Goal: Information Seeking & Learning: Learn about a topic

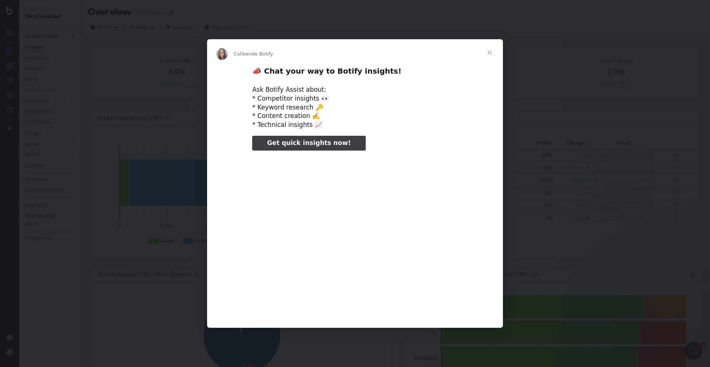
type input "584085"
click at [489, 52] on span "Fermer" at bounding box center [489, 52] width 27 height 27
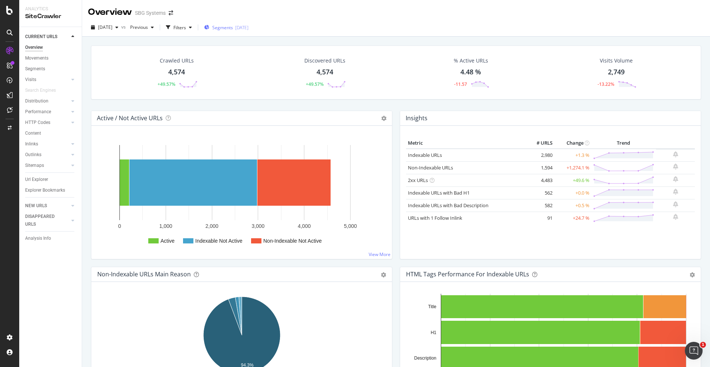
click at [249, 26] on div "[DATE]" at bounding box center [241, 27] width 13 height 6
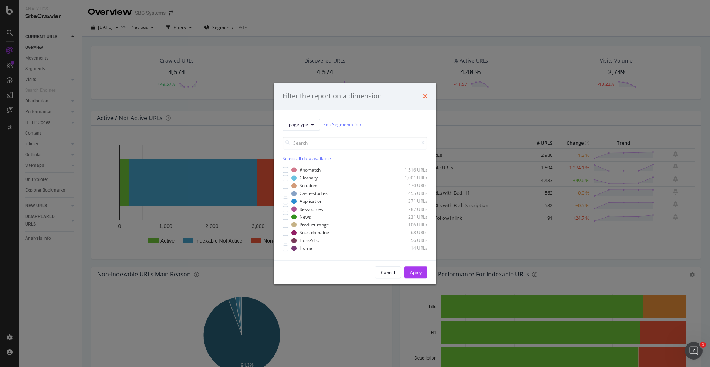
click at [424, 97] on icon "times" at bounding box center [425, 96] width 4 height 6
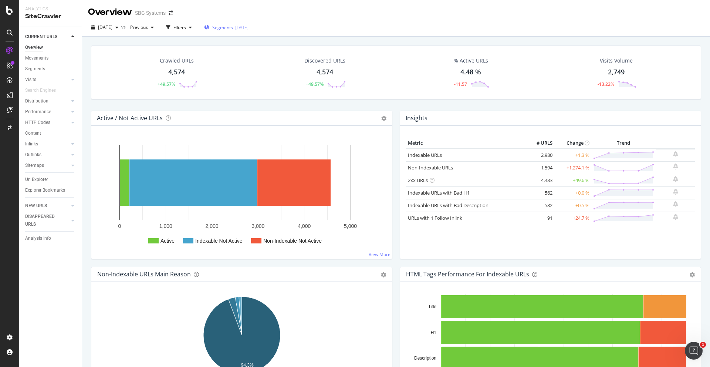
click at [249, 31] on div "Segments [DATE]" at bounding box center [226, 27] width 44 height 11
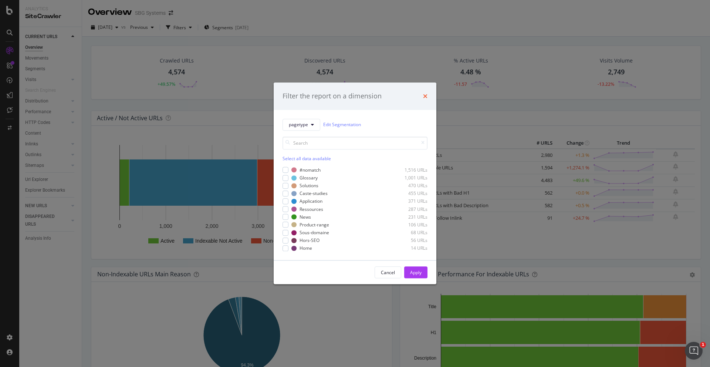
click at [425, 95] on icon "times" at bounding box center [425, 96] width 4 height 6
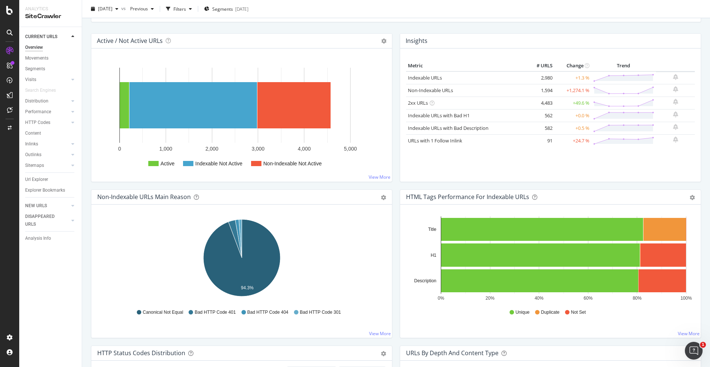
scroll to position [80, 0]
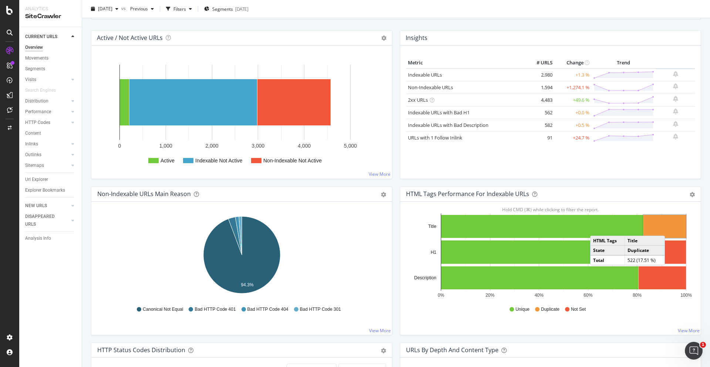
click at [672, 228] on rect "A chart." at bounding box center [665, 226] width 43 height 23
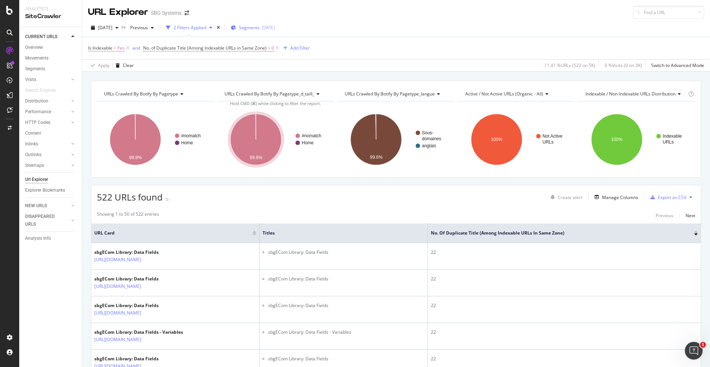
click at [273, 26] on div "Segments [DATE]" at bounding box center [253, 27] width 44 height 6
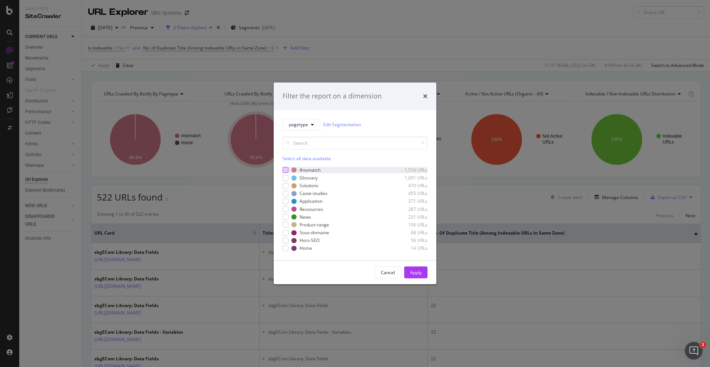
click at [285, 169] on div "modal" at bounding box center [286, 170] width 6 height 6
click at [420, 273] on div "Apply" at bounding box center [415, 272] width 11 height 6
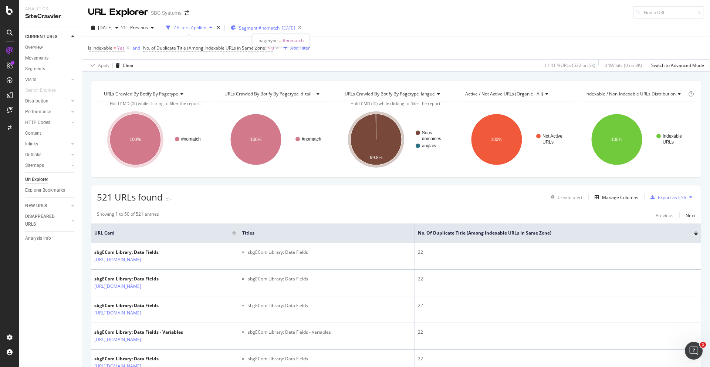
click at [277, 27] on span "Segment: #nomatch" at bounding box center [259, 28] width 41 height 6
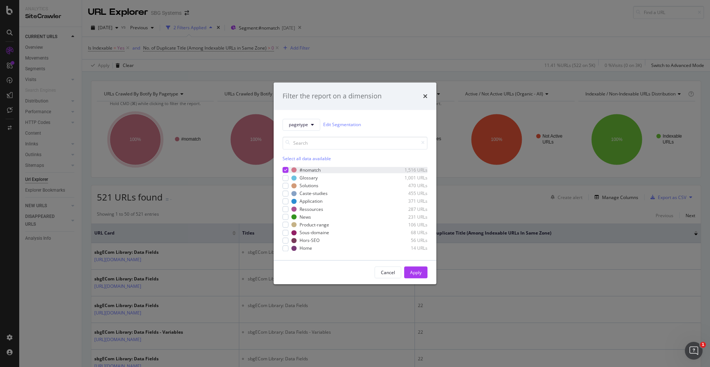
click at [285, 171] on icon "modal" at bounding box center [285, 170] width 3 height 4
click at [286, 181] on div "Glossary 1,001 URLs" at bounding box center [355, 178] width 145 height 6
click at [286, 187] on div "modal" at bounding box center [286, 186] width 6 height 6
click at [284, 197] on div "#nomatch 1,516 URLs Glossary 1,001 URLs Solutions 470 URLs Caste-studies 455 UR…" at bounding box center [355, 209] width 145 height 85
click at [285, 197] on div "#nomatch 1,516 URLs Glossary 1,001 URLs Solutions 470 URLs Caste-studies 455 UR…" at bounding box center [355, 209] width 145 height 85
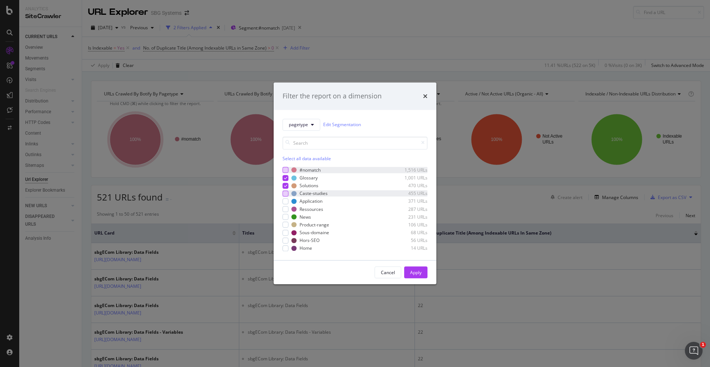
click at [285, 193] on div "modal" at bounding box center [286, 194] width 6 height 6
click at [285, 202] on div "modal" at bounding box center [286, 201] width 6 height 6
click at [285, 213] on div "#nomatch 1,516 URLs Glossary 1,001 URLs Solutions 470 URLs Caste-studies 455 UR…" at bounding box center [355, 209] width 145 height 85
click at [285, 209] on div "modal" at bounding box center [286, 209] width 6 height 6
click at [286, 218] on div "modal" at bounding box center [286, 217] width 6 height 6
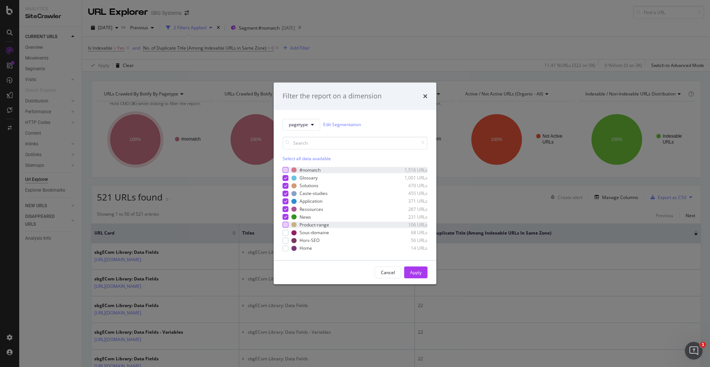
click at [286, 223] on div "modal" at bounding box center [286, 225] width 6 height 6
click at [286, 242] on div "modal" at bounding box center [286, 240] width 6 height 6
click at [285, 249] on div "modal" at bounding box center [286, 248] width 6 height 6
click at [285, 233] on div "modal" at bounding box center [286, 233] width 6 height 6
click at [285, 233] on icon "modal" at bounding box center [285, 233] width 3 height 4
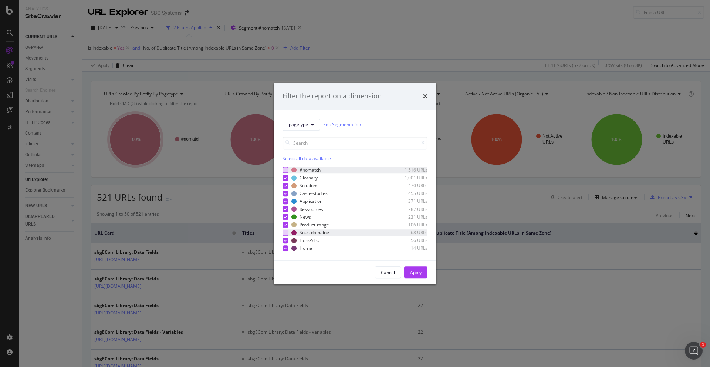
click at [285, 233] on div "modal" at bounding box center [286, 233] width 6 height 6
click at [416, 275] on div "Apply" at bounding box center [415, 272] width 11 height 6
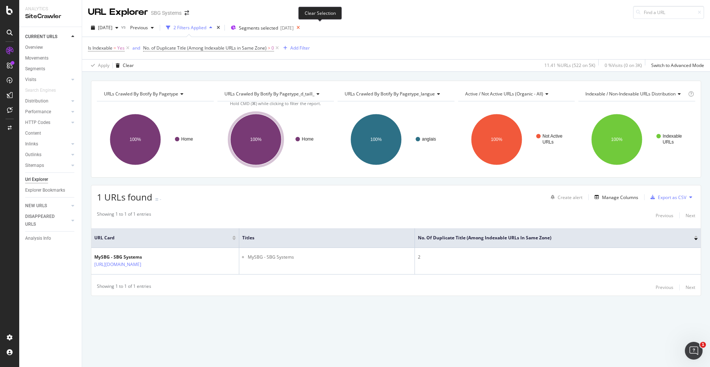
click at [303, 29] on icon at bounding box center [298, 28] width 9 height 10
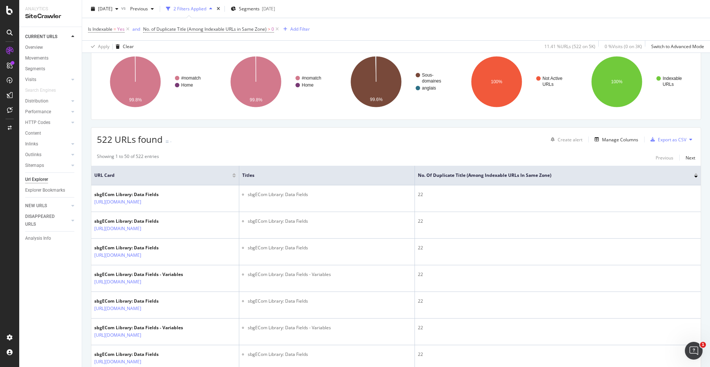
scroll to position [51, 0]
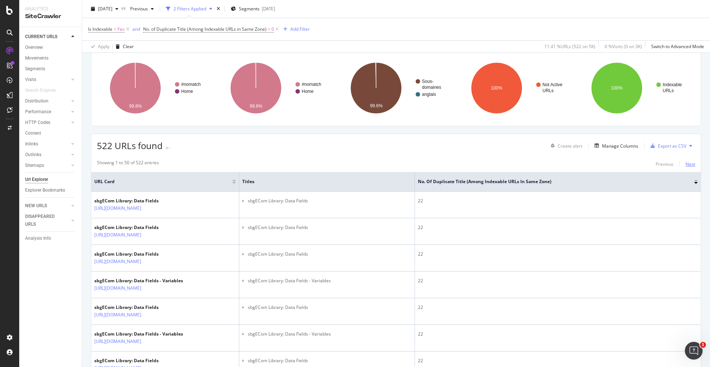
click at [692, 163] on div "Next" at bounding box center [691, 164] width 10 height 6
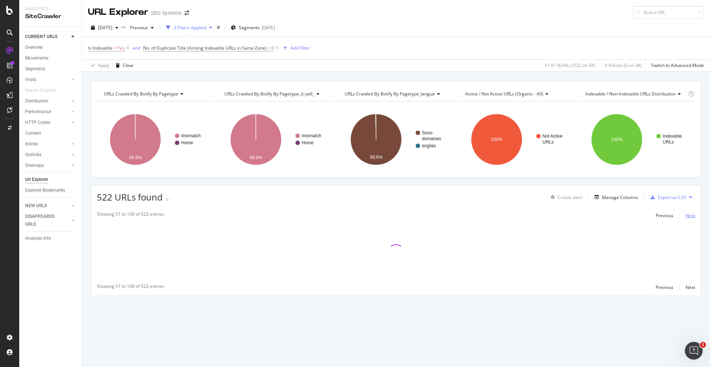
scroll to position [0, 0]
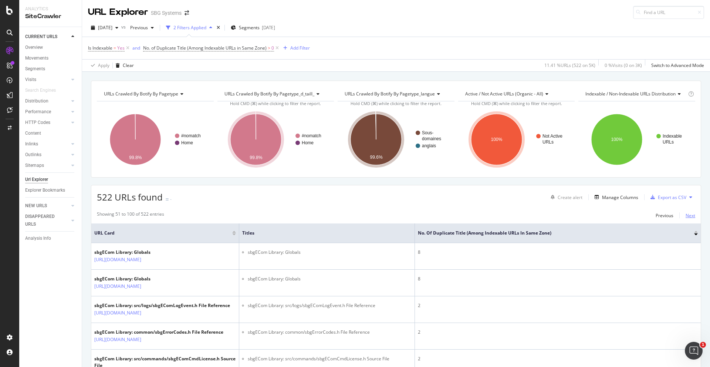
click at [692, 216] on div "Next" at bounding box center [691, 215] width 10 height 6
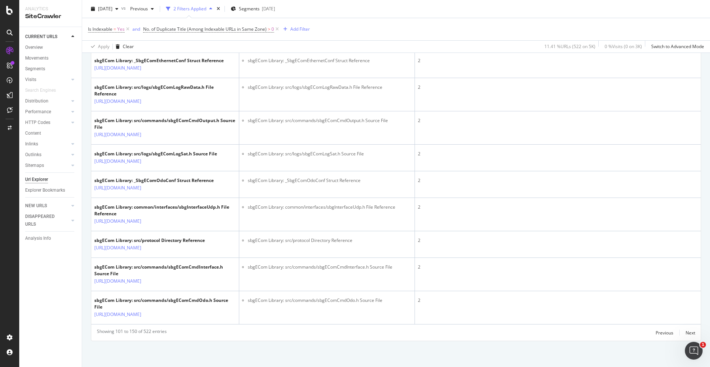
scroll to position [1702, 0]
click at [688, 331] on div "Next" at bounding box center [691, 333] width 10 height 6
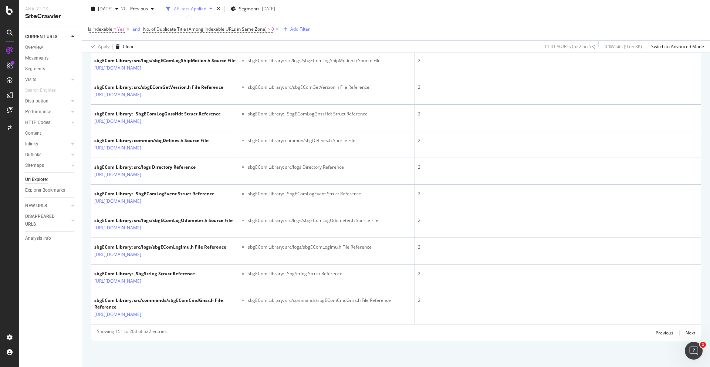
scroll to position [1695, 0]
click at [688, 332] on div "Next" at bounding box center [691, 333] width 10 height 6
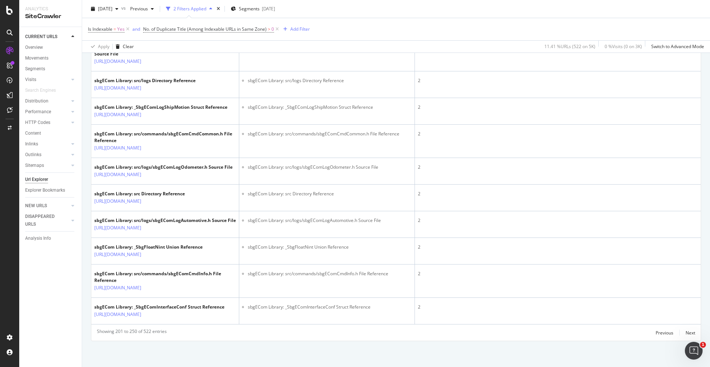
scroll to position [1689, 0]
click at [690, 333] on div "Next" at bounding box center [691, 333] width 10 height 6
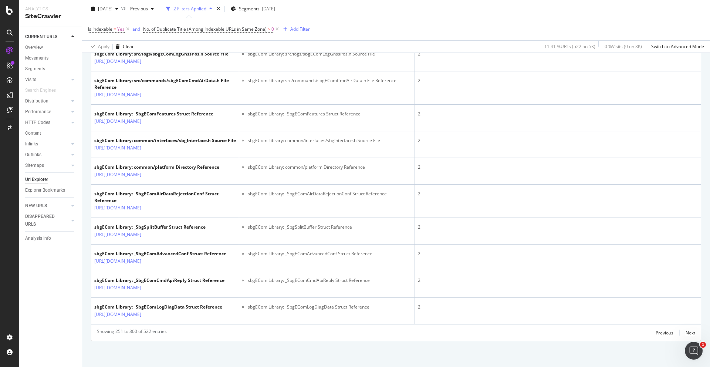
scroll to position [1702, 0]
click at [692, 331] on div "Next" at bounding box center [691, 333] width 10 height 6
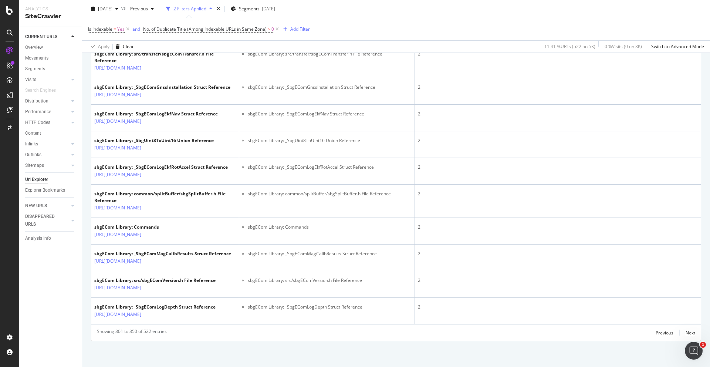
scroll to position [1682, 0]
click at [690, 334] on div "Next" at bounding box center [691, 333] width 10 height 6
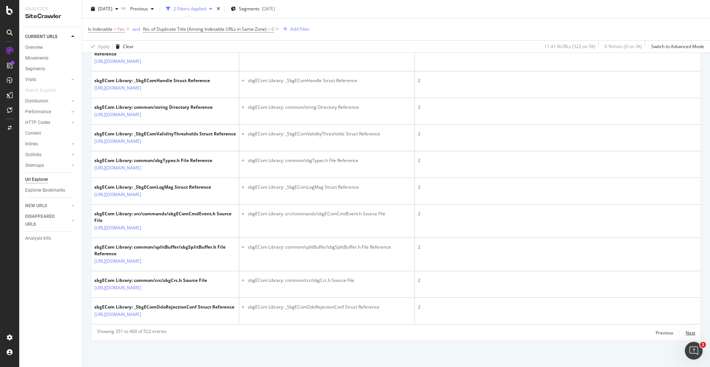
scroll to position [1695, 0]
click at [693, 333] on div "Next" at bounding box center [691, 333] width 10 height 6
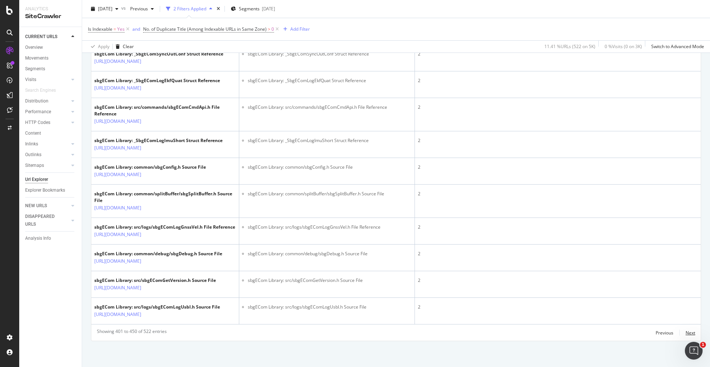
scroll to position [1675, 0]
click at [688, 331] on div "Next" at bounding box center [691, 333] width 10 height 6
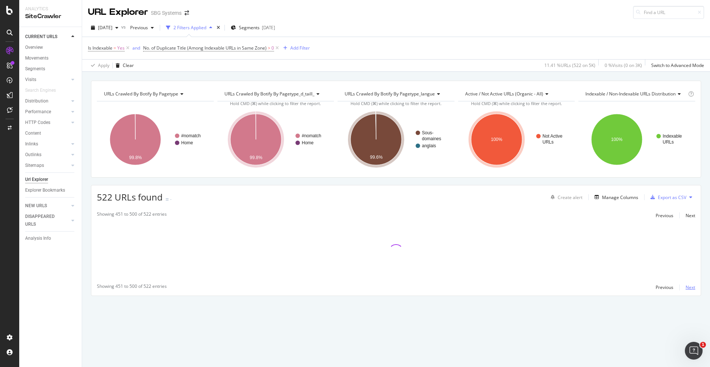
scroll to position [0, 0]
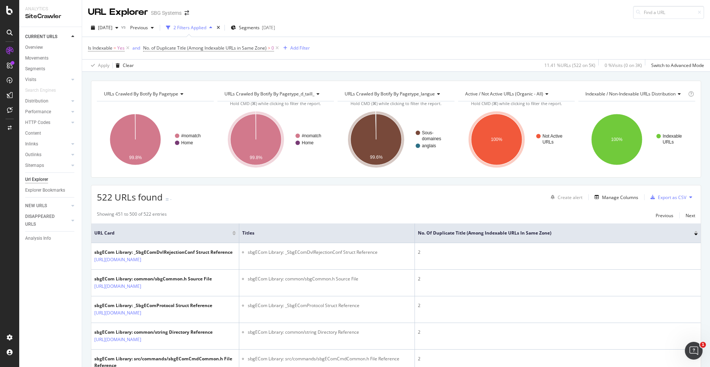
click at [411, 251] on li "sbgECom Library: _SbgEComDvlRejectionConf Struct Reference" at bounding box center [330, 252] width 164 height 7
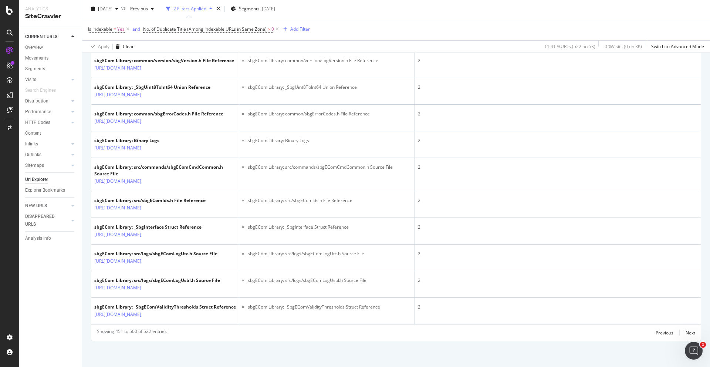
scroll to position [1689, 0]
click at [693, 333] on div "Next" at bounding box center [691, 333] width 10 height 6
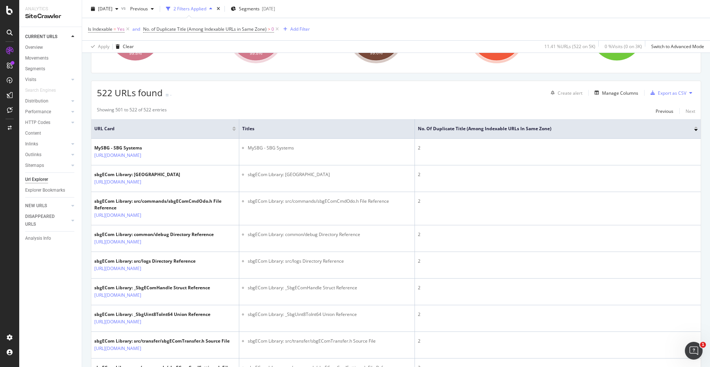
scroll to position [0, 0]
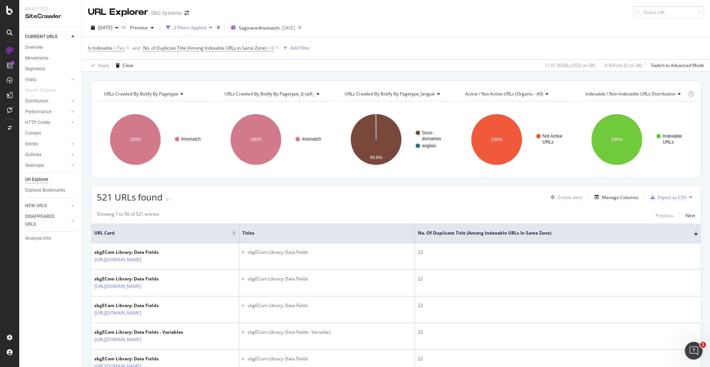
click at [547, 15] on div "URL Explorer SBG Systems" at bounding box center [396, 9] width 628 height 19
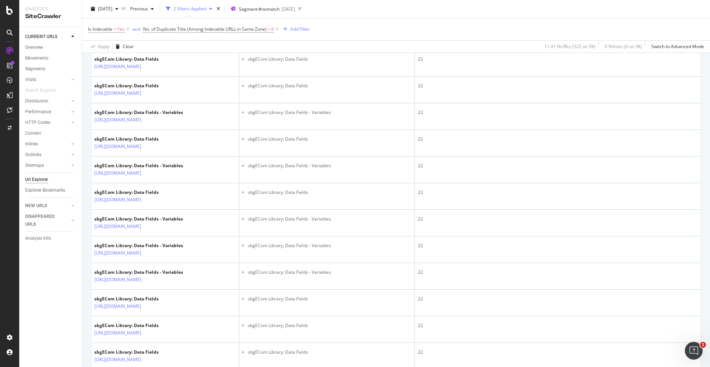
scroll to position [273, 0]
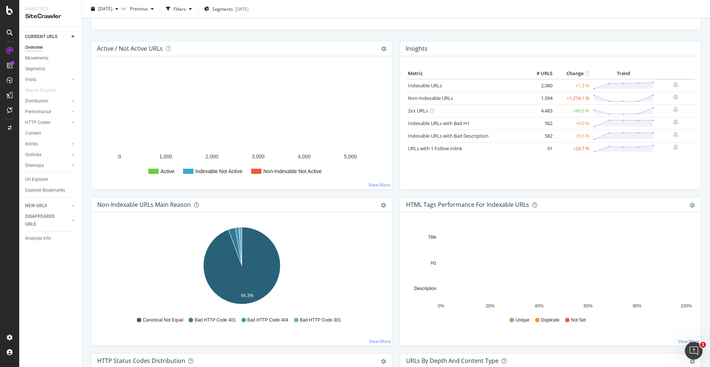
scroll to position [76, 0]
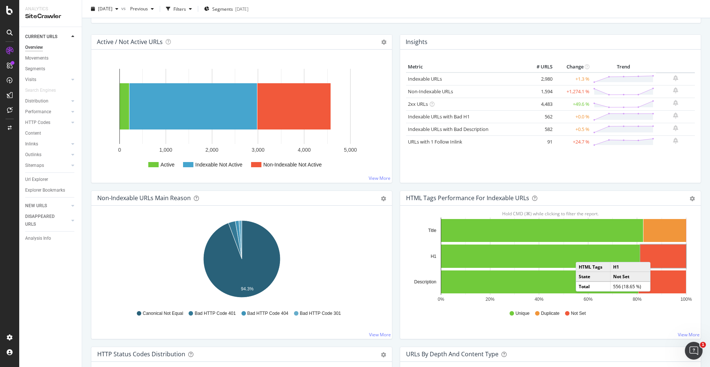
click at [658, 254] on rect "A chart." at bounding box center [663, 256] width 45 height 23
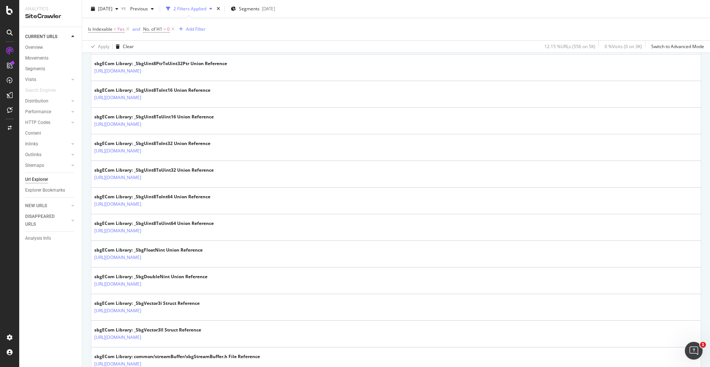
scroll to position [1250, 0]
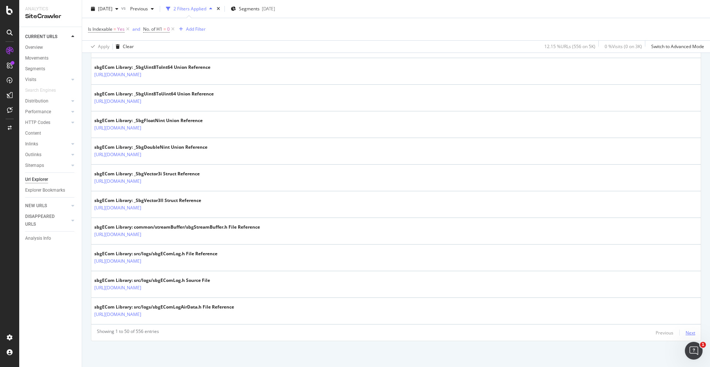
click at [687, 334] on div "Next" at bounding box center [691, 333] width 10 height 6
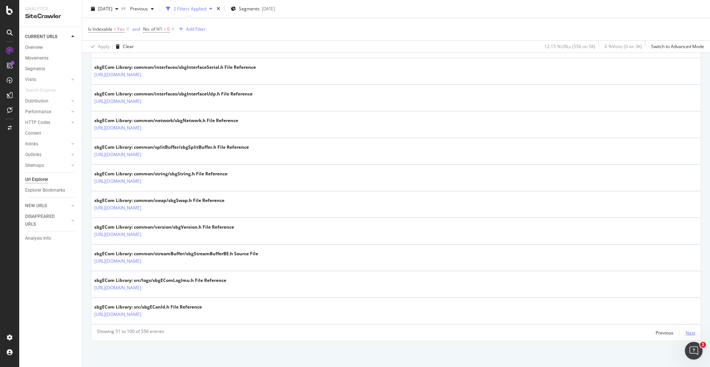
click at [691, 332] on div "Next" at bounding box center [691, 333] width 10 height 6
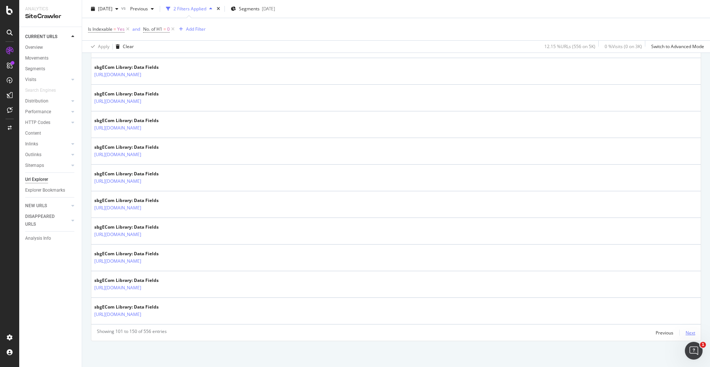
click at [692, 330] on div "Next" at bounding box center [691, 333] width 10 height 6
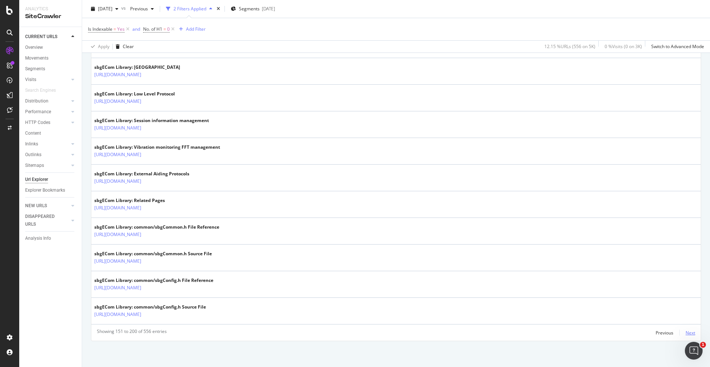
click at [694, 333] on div "Next" at bounding box center [691, 333] width 10 height 6
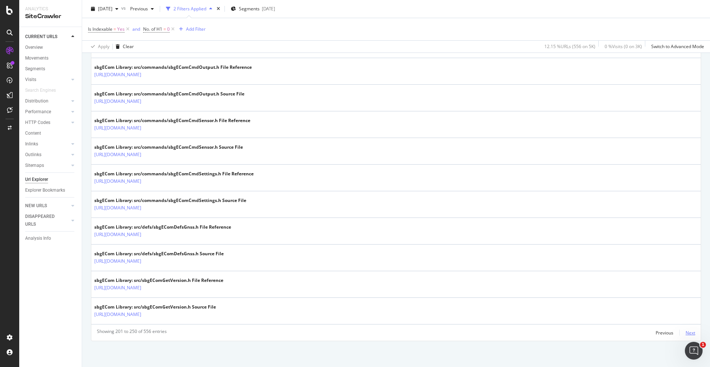
click at [690, 333] on div "Next" at bounding box center [691, 333] width 10 height 6
click at [691, 332] on div "Next" at bounding box center [691, 333] width 10 height 6
click at [688, 332] on div "Next" at bounding box center [691, 333] width 10 height 6
click at [691, 331] on div "Next" at bounding box center [691, 333] width 10 height 6
click at [688, 333] on div "Next" at bounding box center [691, 333] width 10 height 6
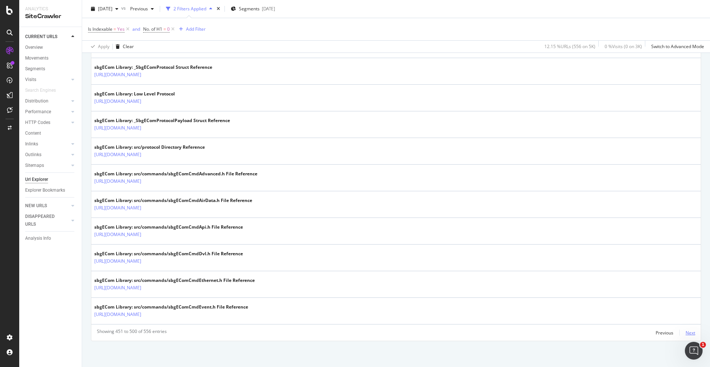
click at [691, 331] on div "Next" at bounding box center [691, 333] width 10 height 6
click at [691, 332] on div "Next" at bounding box center [691, 333] width 10 height 6
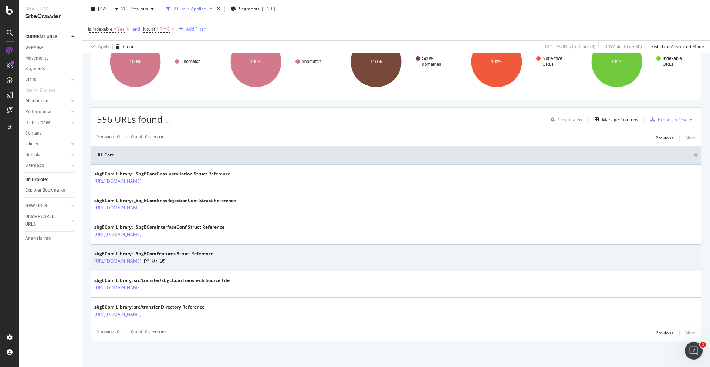
scroll to position [0, 0]
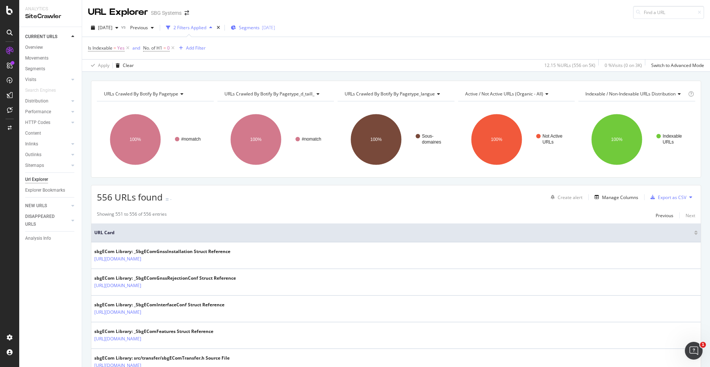
click at [257, 27] on span "Segments" at bounding box center [249, 27] width 21 height 6
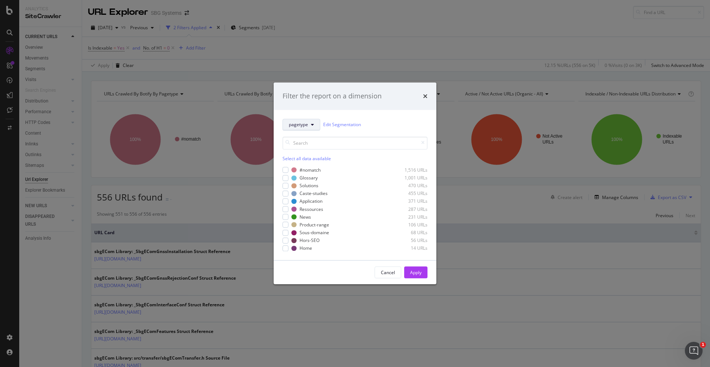
click at [303, 126] on span "pagetype" at bounding box center [298, 124] width 19 height 6
click at [329, 177] on span "pagetype-langue" at bounding box center [313, 178] width 48 height 7
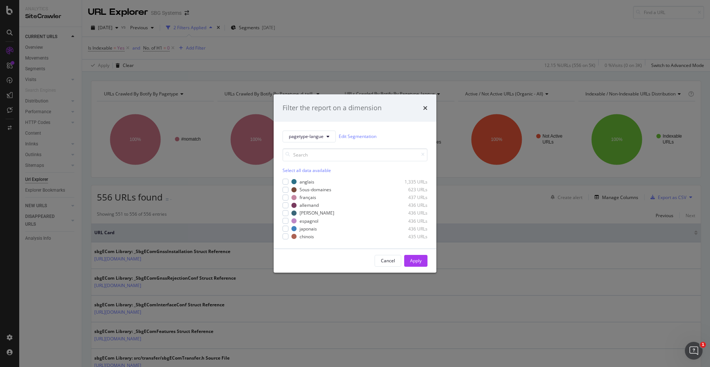
click at [286, 171] on div "Select all data available" at bounding box center [355, 170] width 145 height 6
click at [423, 262] on button "Apply" at bounding box center [415, 261] width 23 height 12
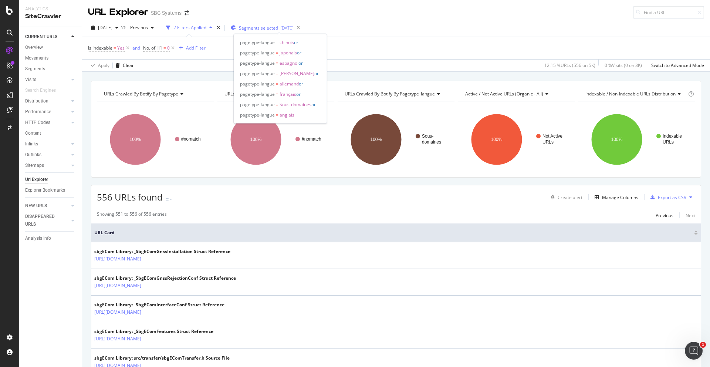
click at [278, 27] on span "Segments selected" at bounding box center [258, 28] width 39 height 6
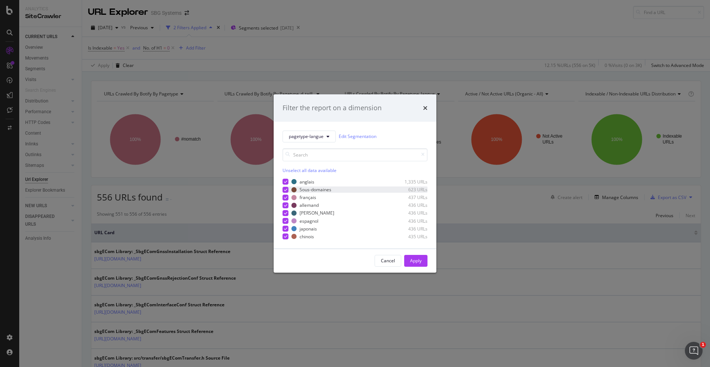
click at [284, 191] on div "modal" at bounding box center [286, 190] width 6 height 6
click at [421, 262] on div "Apply" at bounding box center [415, 260] width 11 height 6
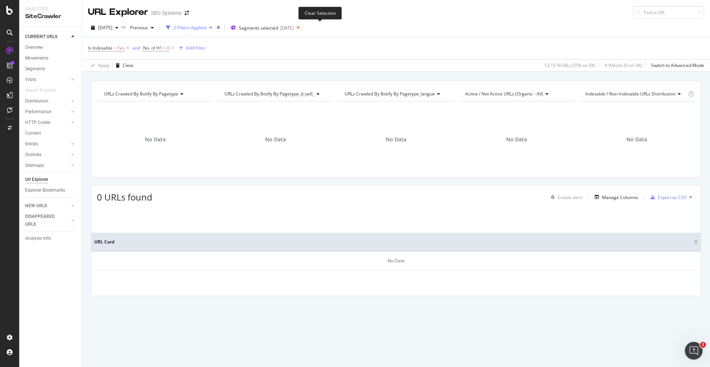
click at [303, 29] on icon at bounding box center [298, 28] width 9 height 10
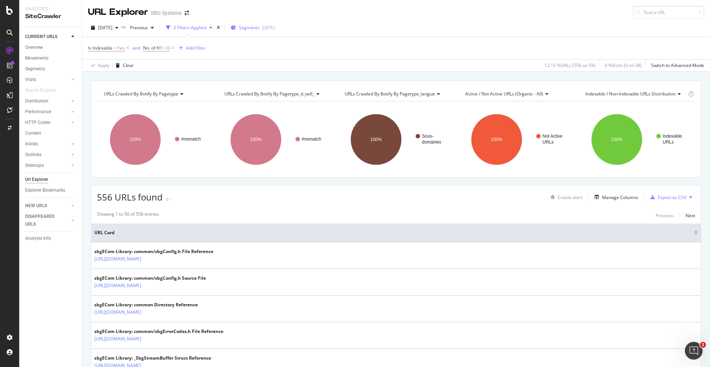
click at [275, 25] on div "[DATE]" at bounding box center [268, 27] width 13 height 6
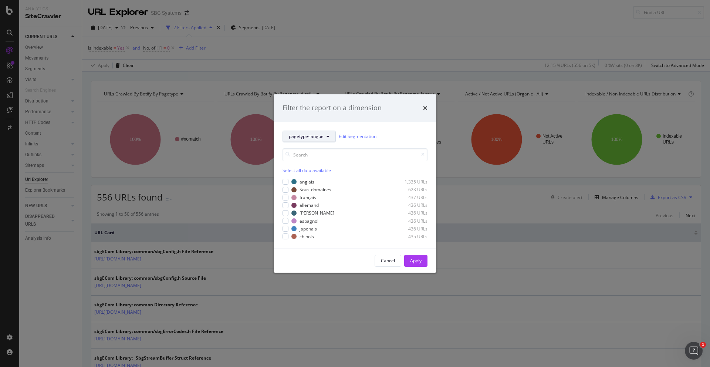
click at [331, 135] on button "pagetype-langue" at bounding box center [309, 137] width 53 height 12
click at [303, 213] on span "Breadcrumb Tree" at bounding box center [313, 215] width 48 height 7
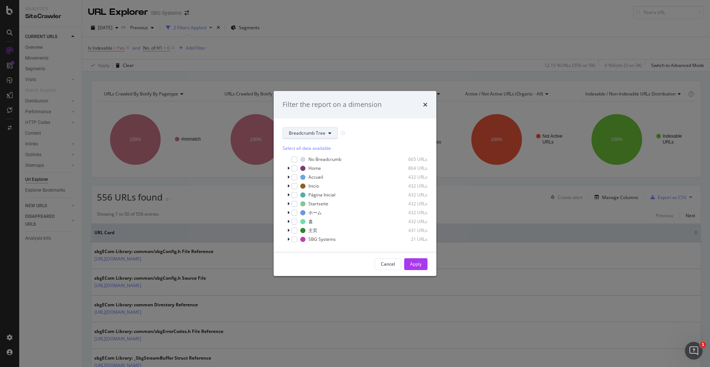
click at [313, 135] on span "Breadcrumb Tree" at bounding box center [307, 133] width 37 height 6
click at [298, 158] on span "pagetype" at bounding box center [313, 159] width 48 height 7
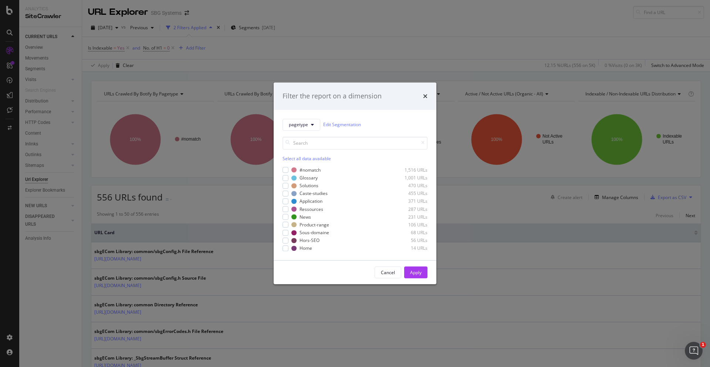
click at [310, 156] on div "Select all data available" at bounding box center [355, 158] width 145 height 6
click at [416, 275] on div "Apply" at bounding box center [415, 272] width 11 height 6
